Goal: Book appointment/travel/reservation

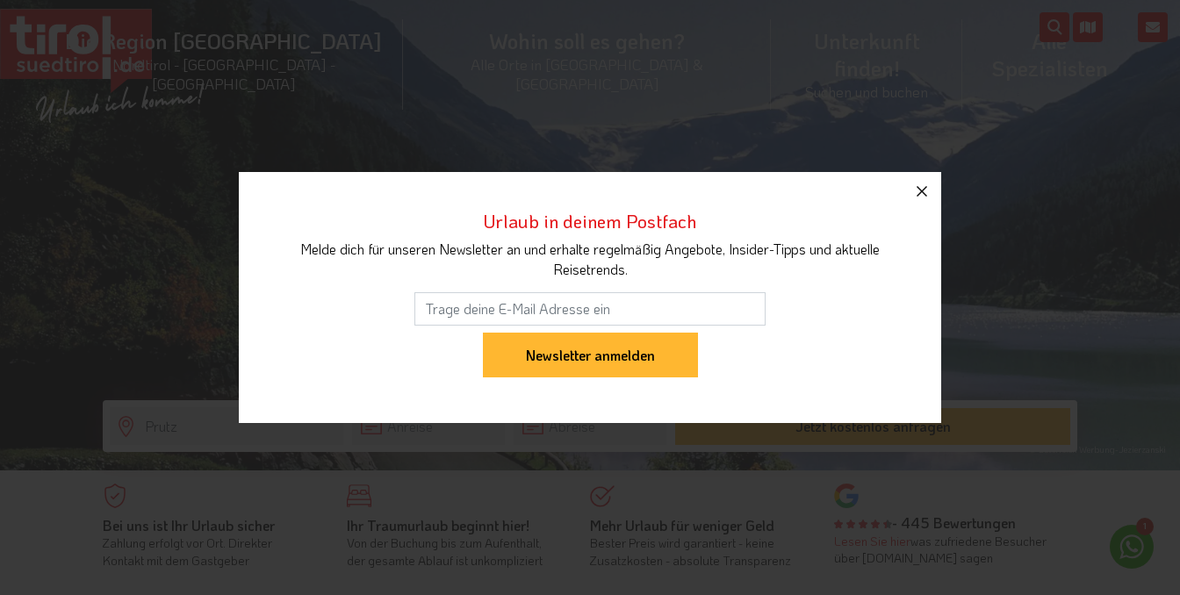
click at [922, 188] on icon "button" at bounding box center [921, 191] width 21 height 21
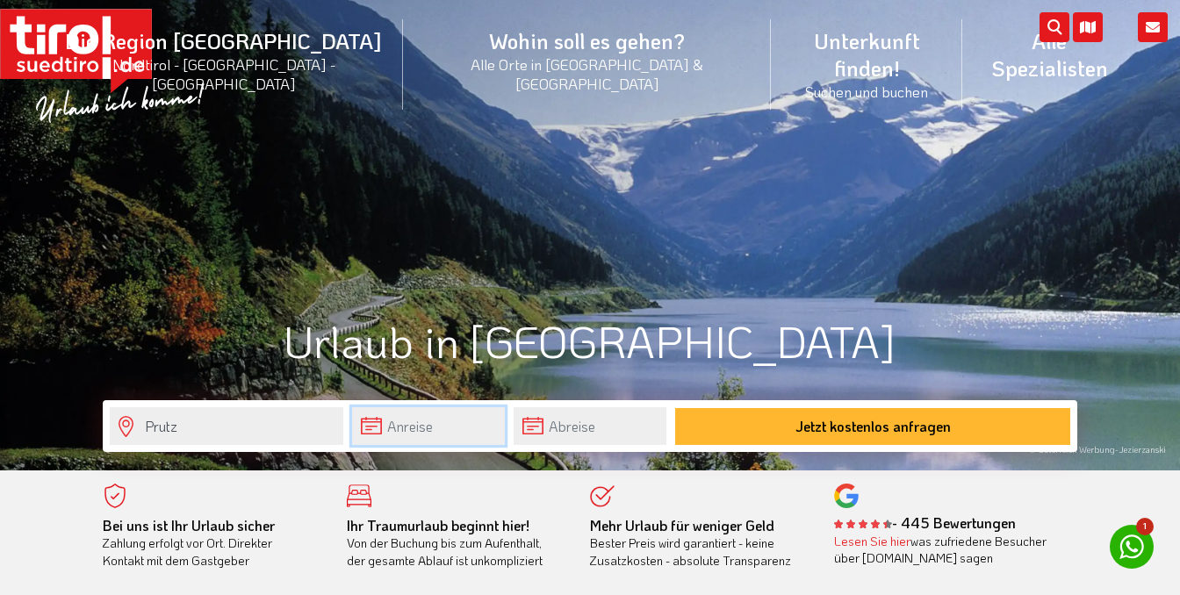
click at [437, 430] on input "text" at bounding box center [428, 426] width 153 height 38
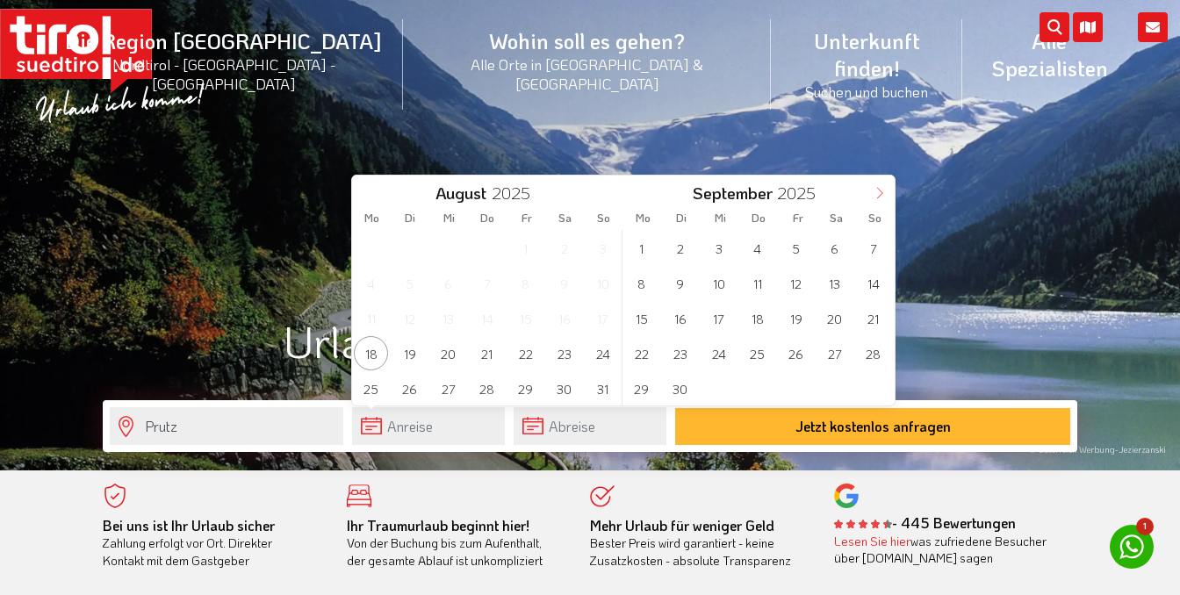
click at [883, 192] on icon at bounding box center [879, 193] width 12 height 12
click at [884, 192] on icon at bounding box center [879, 193] width 12 height 12
type input "2026"
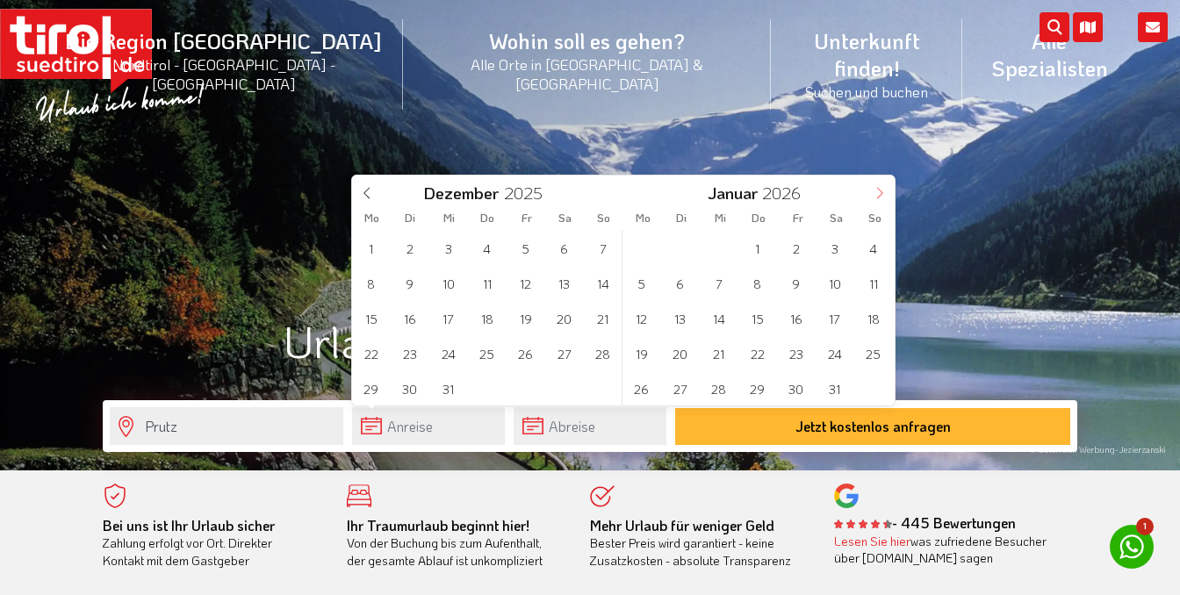
click at [884, 193] on icon at bounding box center [879, 193] width 12 height 12
type input "2026"
click at [886, 193] on icon at bounding box center [879, 193] width 12 height 12
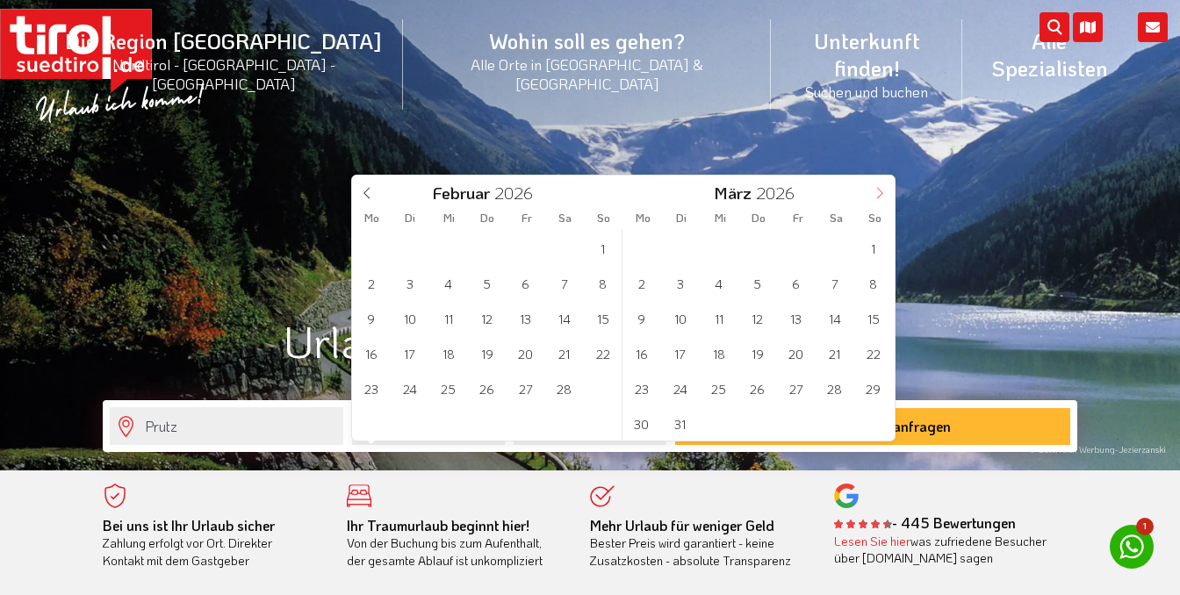
click at [886, 195] on span at bounding box center [879, 191] width 30 height 30
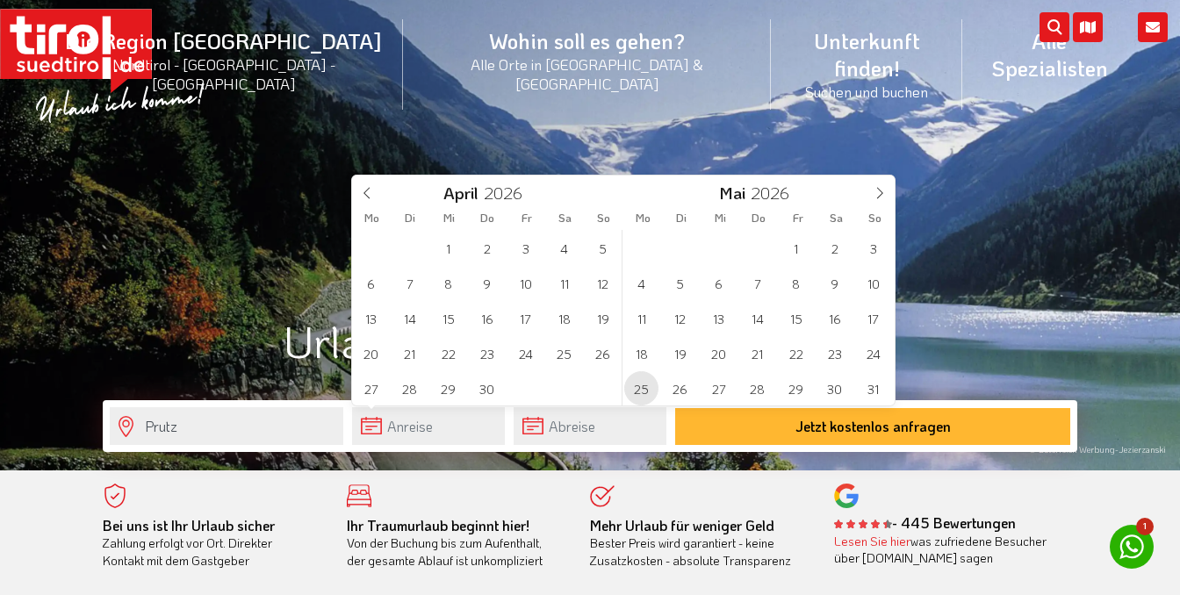
click at [640, 387] on span "25" at bounding box center [641, 388] width 34 height 34
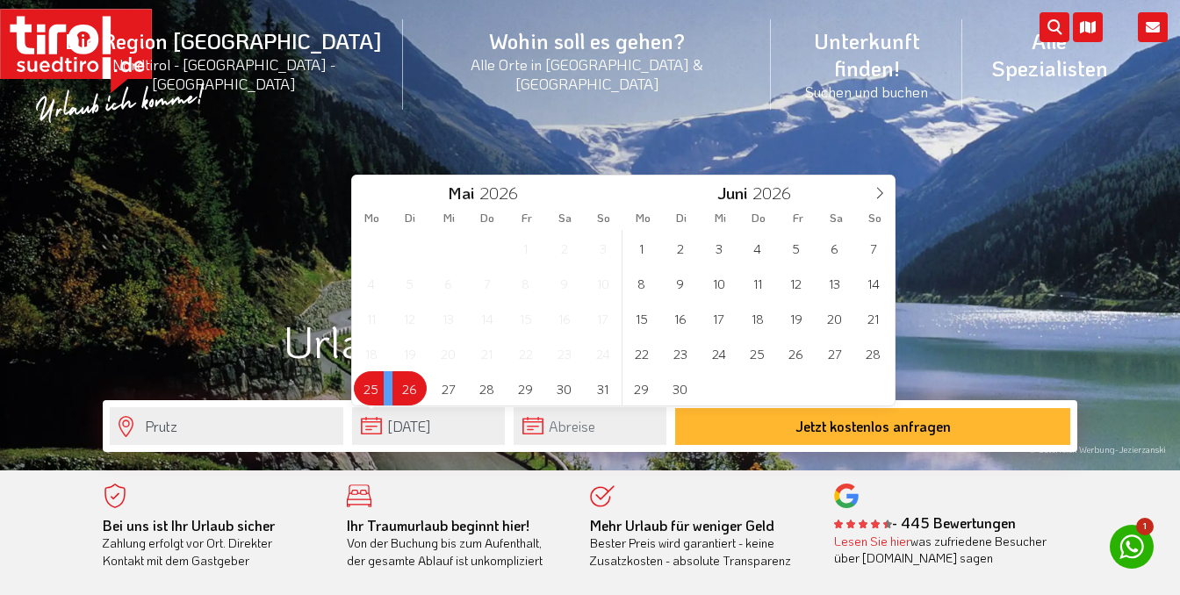
click at [405, 390] on span "26" at bounding box center [409, 388] width 34 height 34
type input "[DATE]"
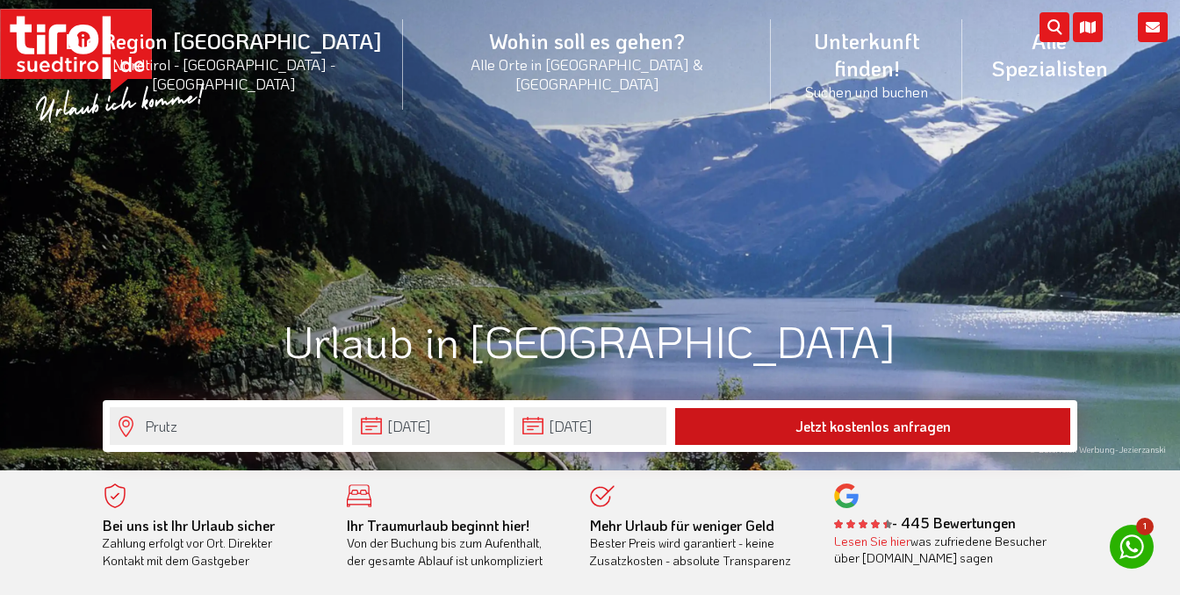
click at [895, 427] on button "Jetzt kostenlos anfragen" at bounding box center [872, 426] width 395 height 37
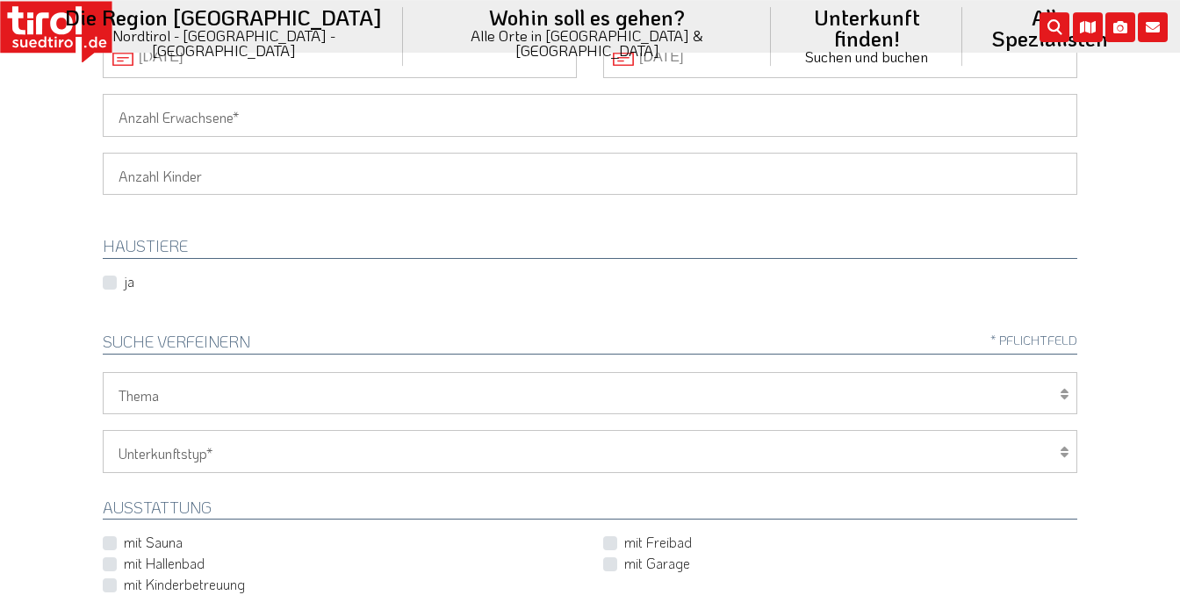
scroll to position [370, 0]
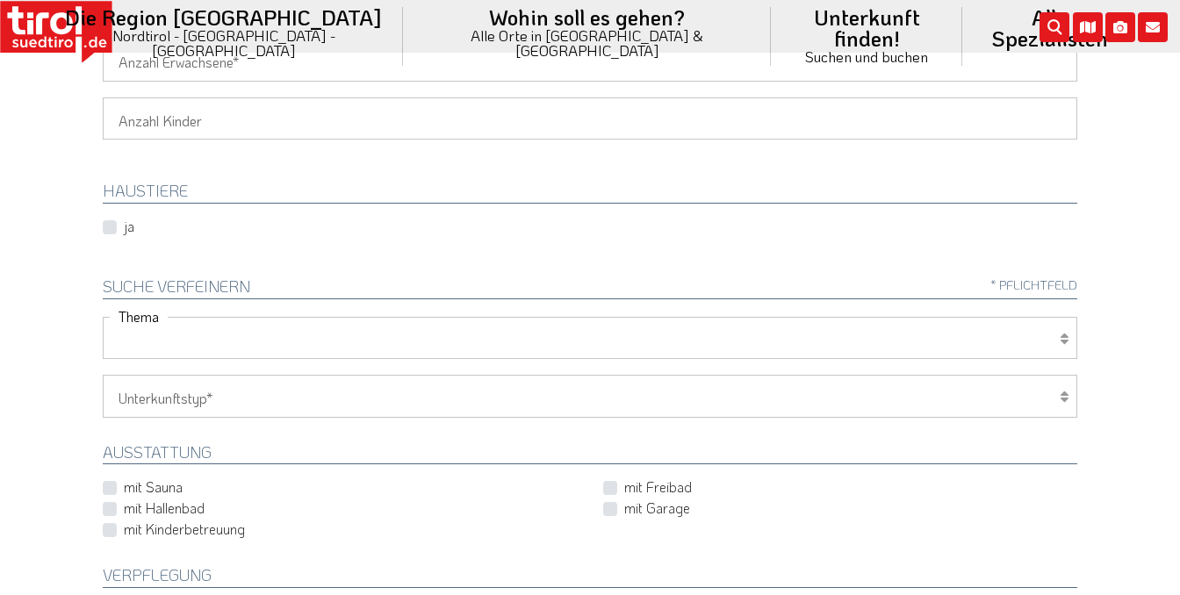
click at [103, 317] on select "Wellness Mountainbiken/Radfahren Familie Wandern Sport Skifahren Motorrad Golf" at bounding box center [590, 338] width 974 height 42
select select "7371"
click option "Mountainbiken/Radfahren" at bounding box center [0, 0] width 0 height 0
click at [103, 375] on select "Hotel 1-3 Sterne Hotel 4-5 Sterne Ferienwohnung Chalet/Ferienhaus Bauernhöfe" at bounding box center [590, 396] width 974 height 42
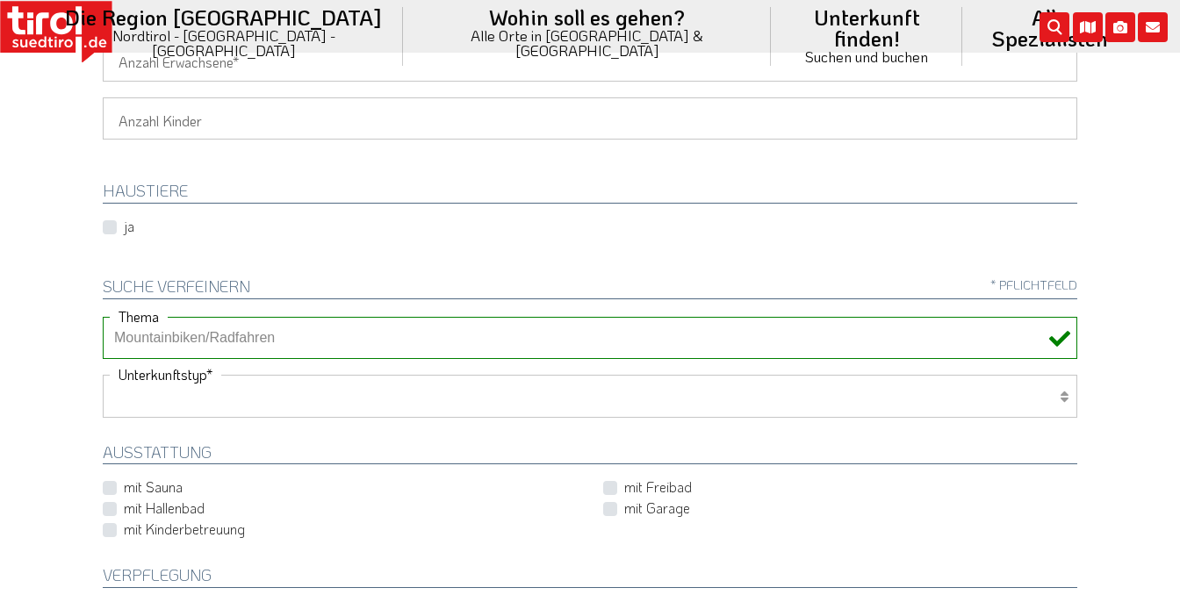
click at [253, 398] on select "Hotel 1-3 Sterne Hotel 4-5 Sterne Ferienwohnung Chalet/Ferienhaus Bauernhöfe" at bounding box center [590, 396] width 974 height 42
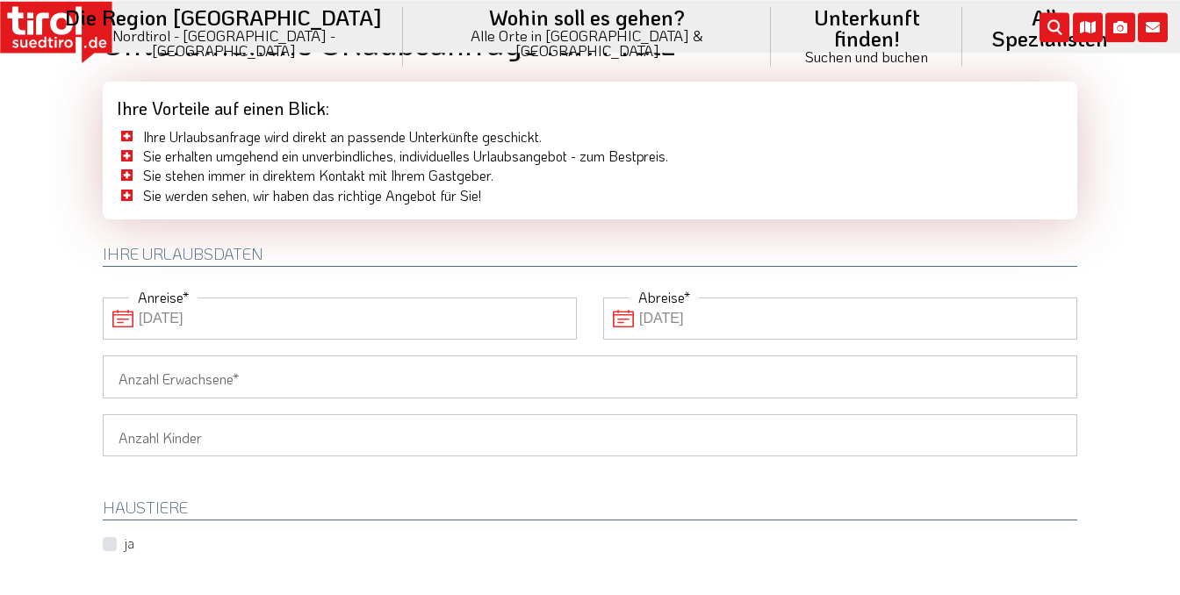
scroll to position [0, 0]
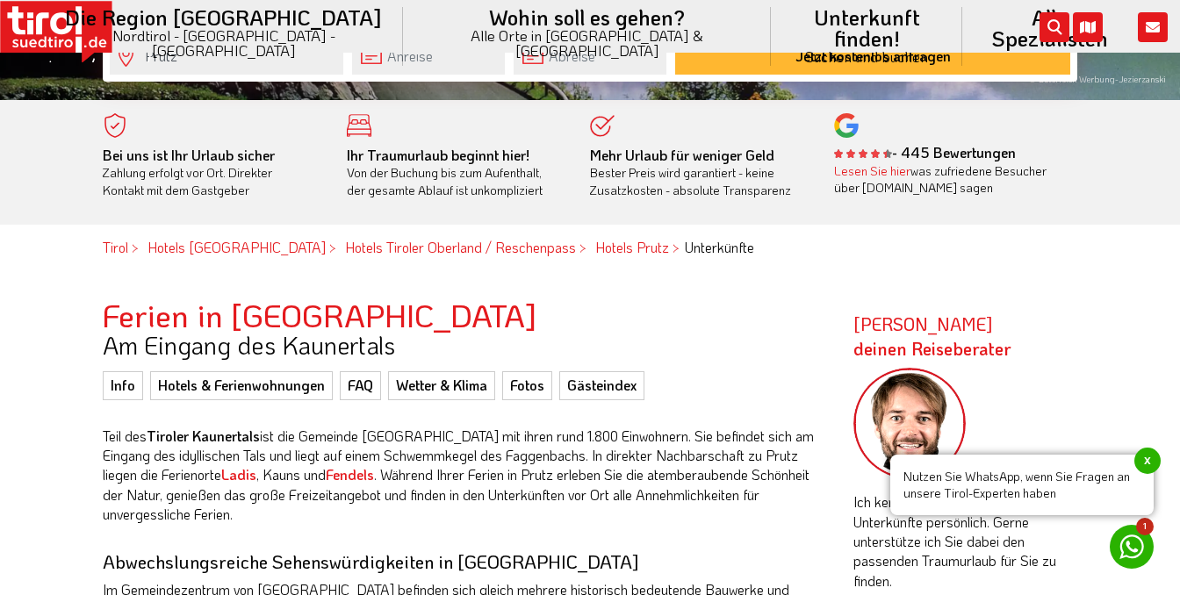
scroll to position [463, 0]
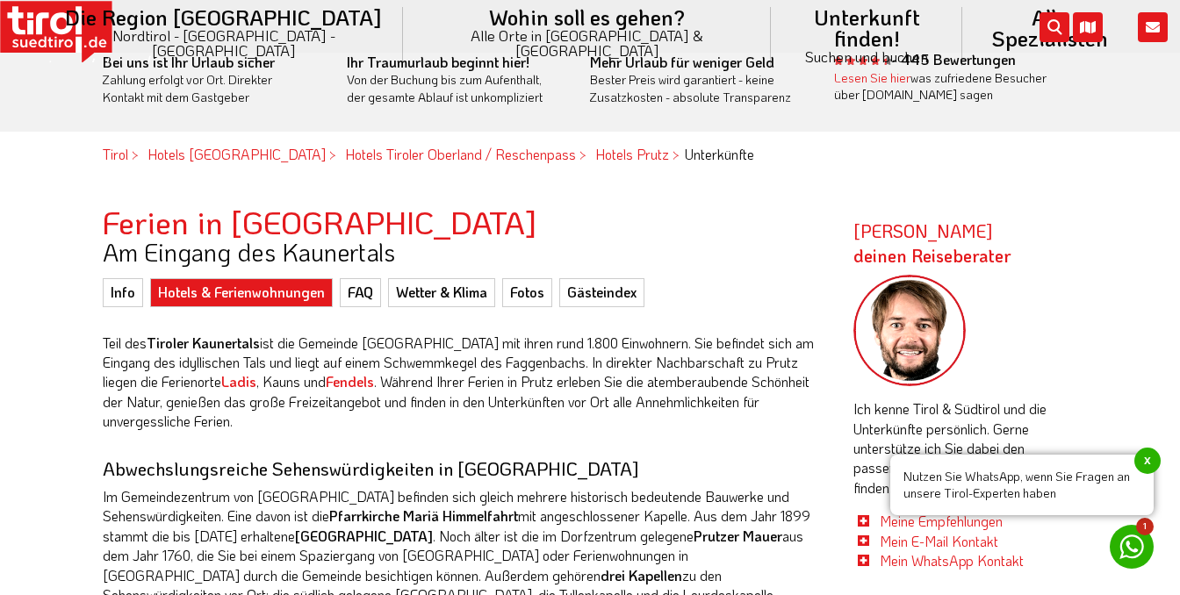
click at [226, 293] on link "Hotels & Ferienwohnungen" at bounding box center [241, 292] width 183 height 28
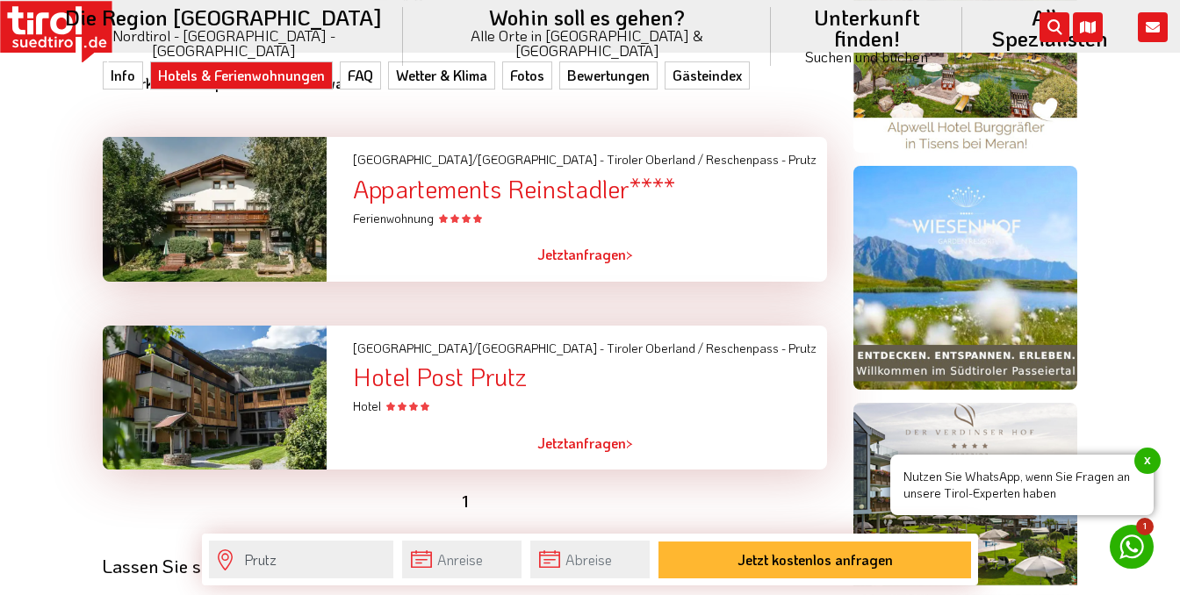
scroll to position [1195, 0]
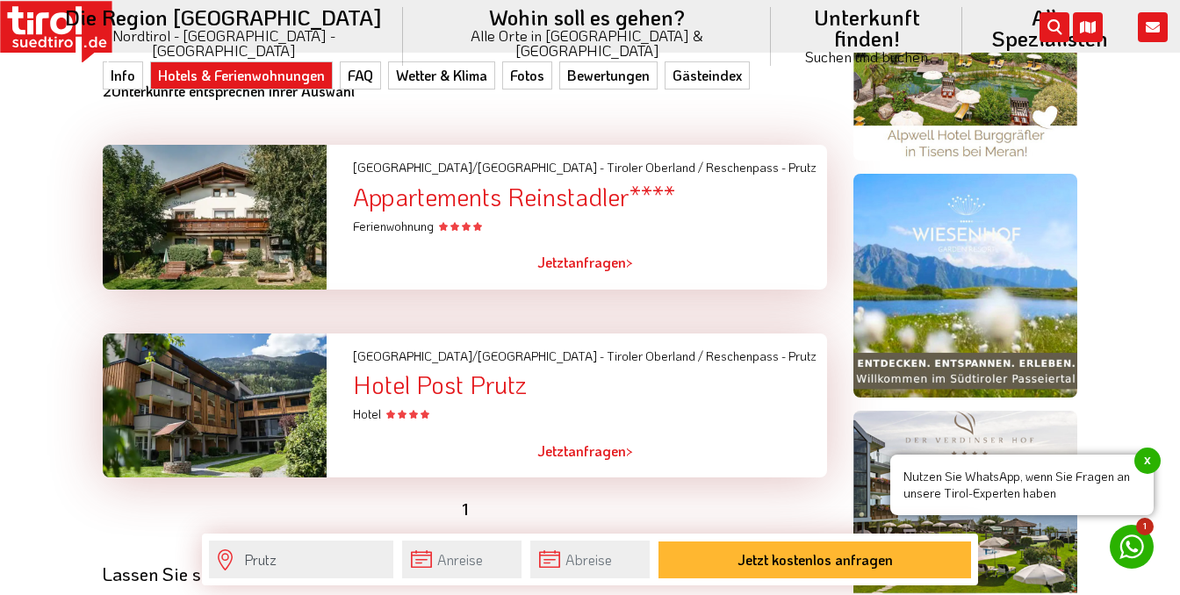
click at [436, 392] on div "Hotel Post Prutz" at bounding box center [590, 384] width 474 height 27
drag, startPoint x: 351, startPoint y: 389, endPoint x: 538, endPoint y: 403, distance: 187.5
click at [538, 403] on div "Tirol/Nordtirol - Tiroler Oberland / Reschenpass - Prutz Hotel Post Prutz Hotel" at bounding box center [590, 379] width 500 height 90
copy div "Hotel Post Prutz"
